Goal: Information Seeking & Learning: Learn about a topic

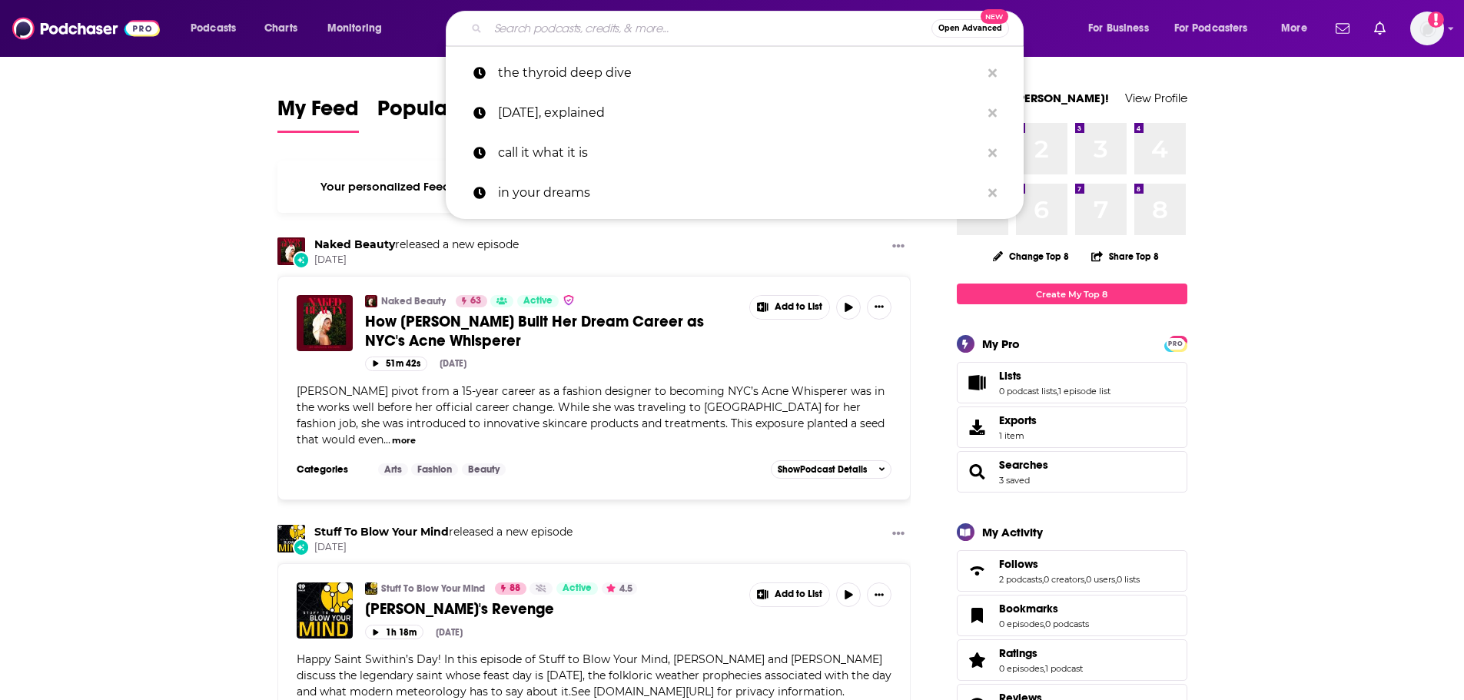
click at [699, 37] on input "Search podcasts, credits, & more..." at bounding box center [709, 28] width 443 height 25
click at [693, 25] on input "Search podcasts, credits, & more..." at bounding box center [709, 28] width 443 height 25
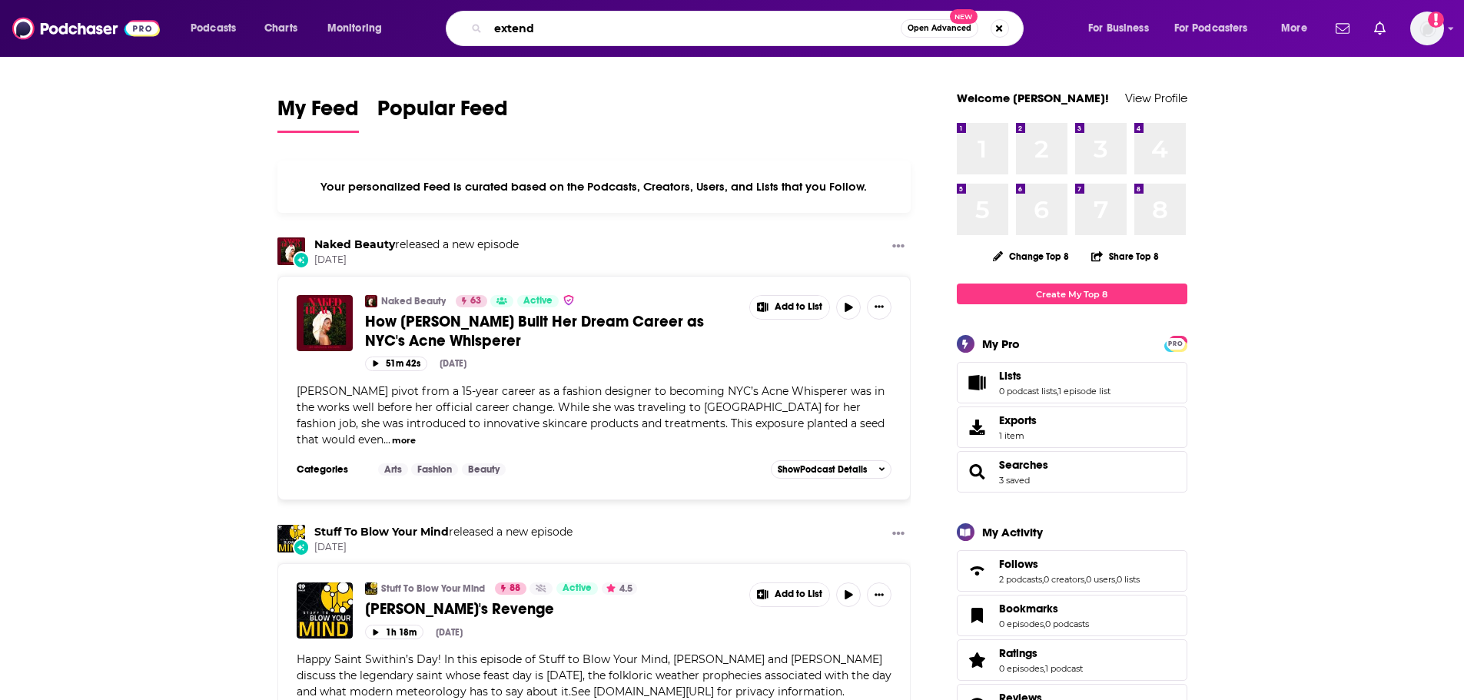
type input "extend"
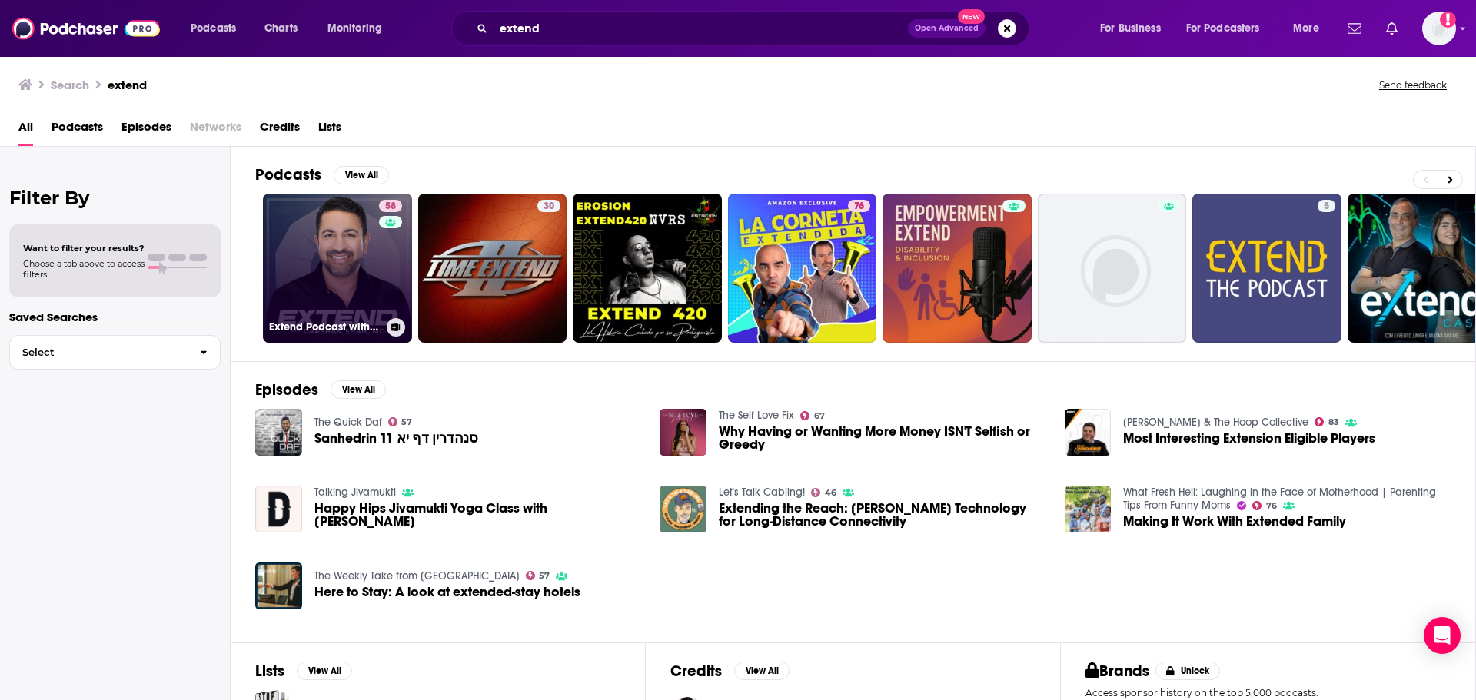
click at [340, 242] on link "58 Extend Podcast with [PERSON_NAME], [GEOGRAPHIC_DATA]" at bounding box center [337, 268] width 149 height 149
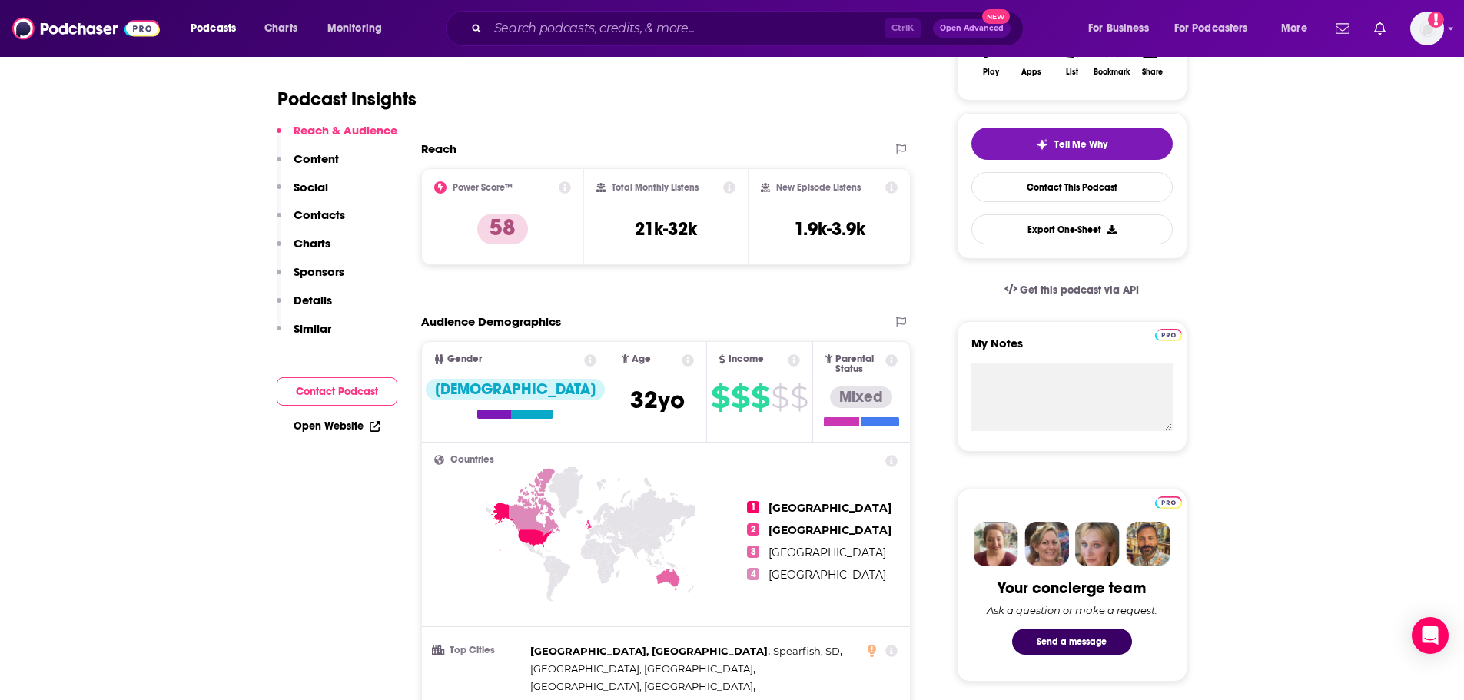
scroll to position [307, 0]
